Goal: Navigation & Orientation: Find specific page/section

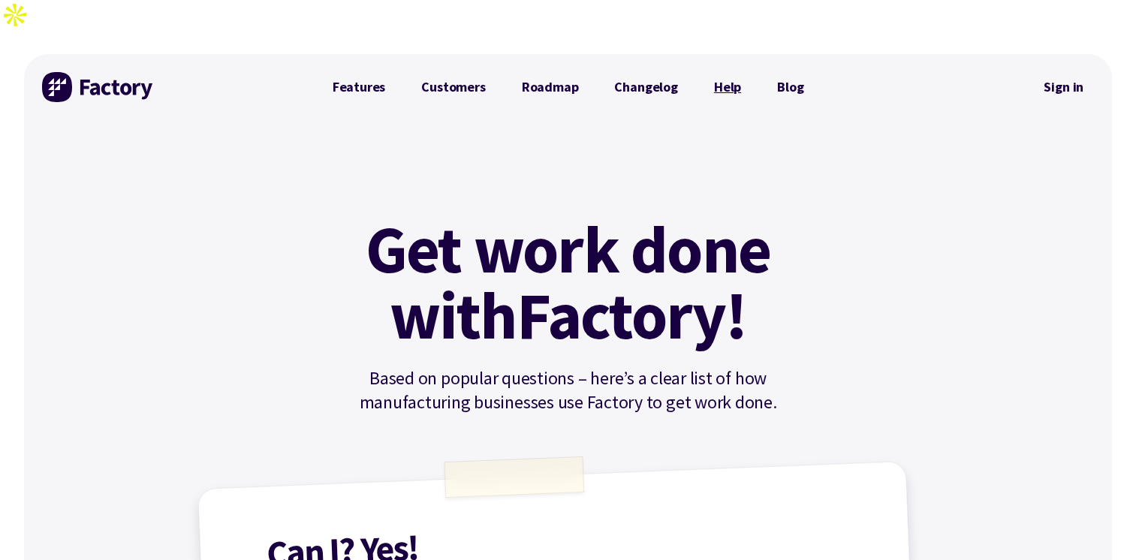
click at [737, 72] on link "Help" at bounding box center [727, 87] width 63 height 30
click at [357, 72] on link "Features" at bounding box center [359, 87] width 89 height 30
click at [121, 72] on img at bounding box center [98, 87] width 113 height 30
